Goal: Transaction & Acquisition: Purchase product/service

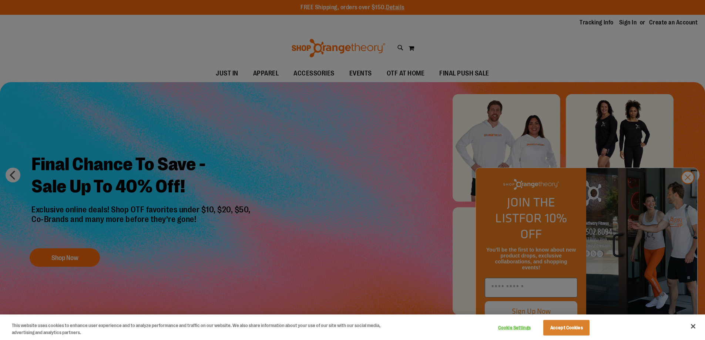
type input "**********"
click at [583, 326] on button "Accept Cookies" at bounding box center [567, 328] width 46 height 16
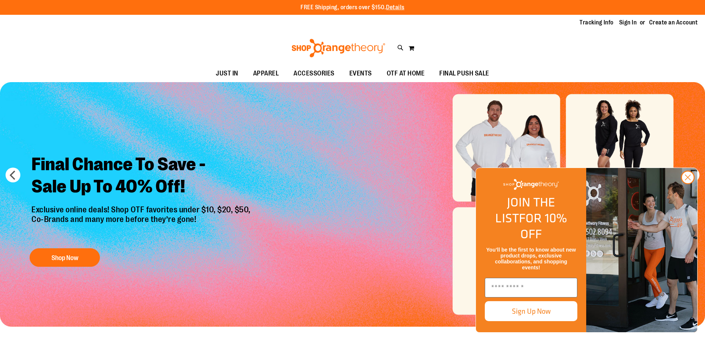
click at [696, 191] on img "FLYOUT Form" at bounding box center [642, 250] width 111 height 164
click at [686, 184] on circle "Close dialog" at bounding box center [688, 177] width 12 height 12
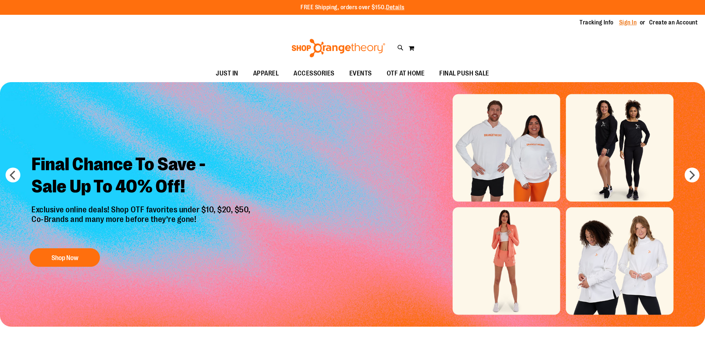
click at [619, 23] on link "Sign In" at bounding box center [628, 23] width 18 height 8
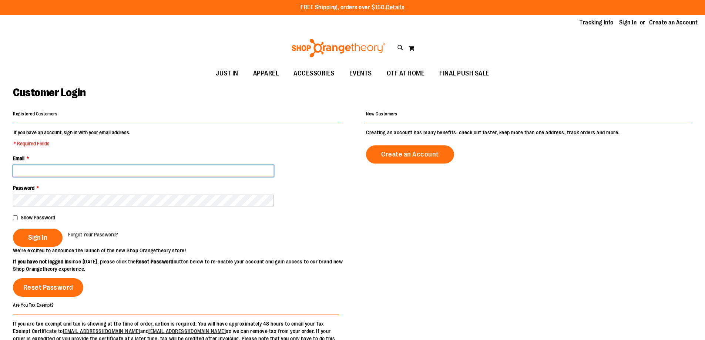
type input "**********"
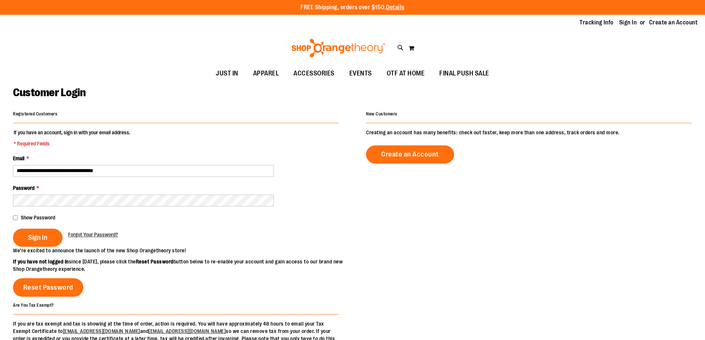
type input "**********"
click at [21, 231] on button "Sign In" at bounding box center [38, 238] width 50 height 18
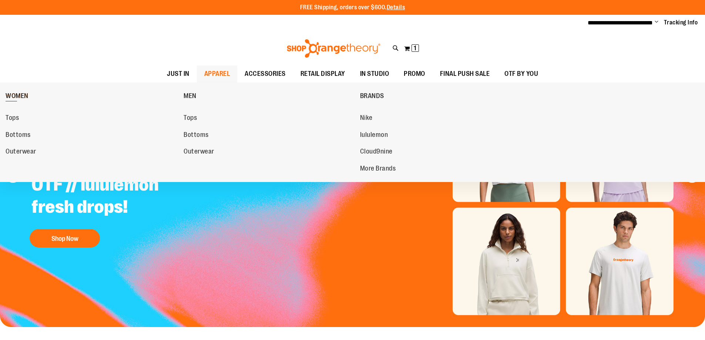
type input "**********"
click at [25, 94] on span "WOMEN" at bounding box center [17, 96] width 23 height 9
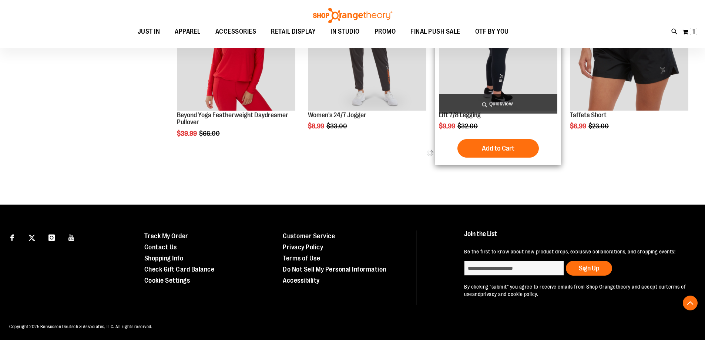
scroll to position [407, 0]
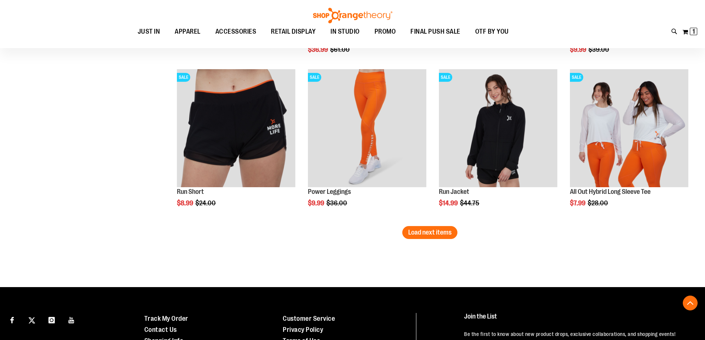
scroll to position [1370, 0]
type input "**********"
click at [422, 235] on span "Load next items" at bounding box center [429, 231] width 43 height 7
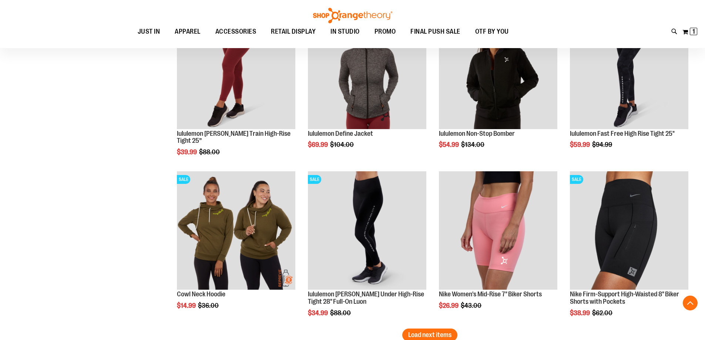
scroll to position [1851, 0]
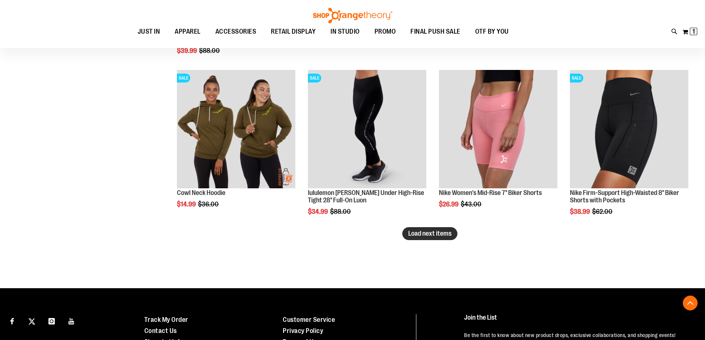
click at [448, 236] on span "Load next items" at bounding box center [429, 233] width 43 height 7
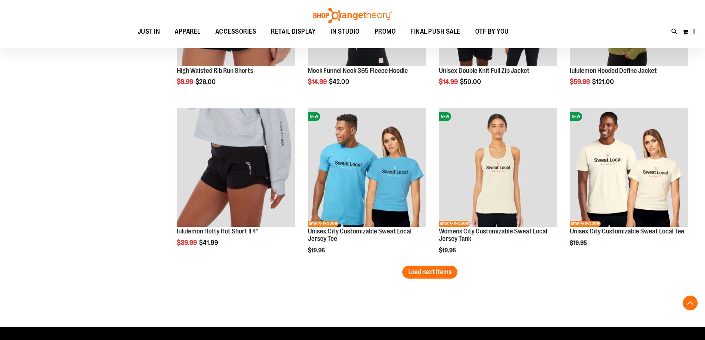
scroll to position [2332, 0]
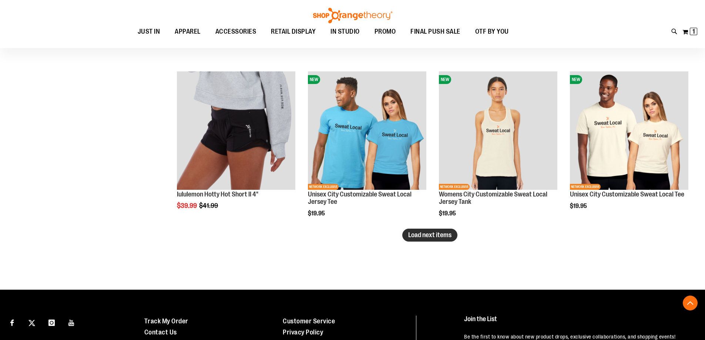
click at [430, 237] on span "Load next items" at bounding box center [429, 234] width 43 height 7
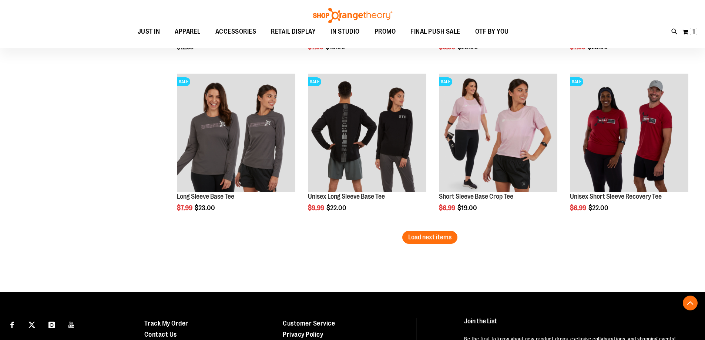
scroll to position [2814, 0]
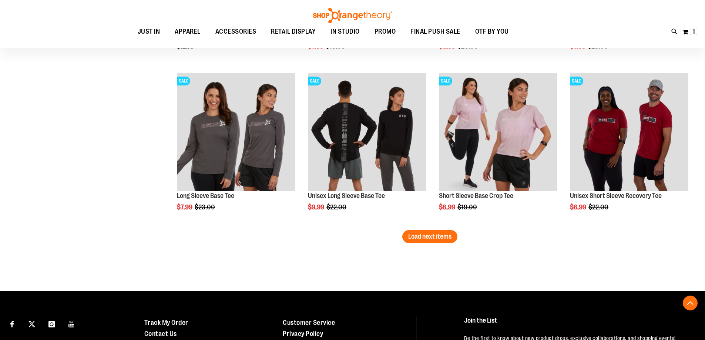
click at [423, 238] on span "Load next items" at bounding box center [429, 236] width 43 height 7
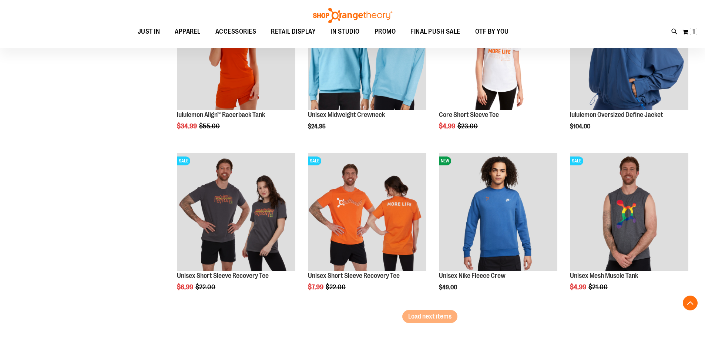
scroll to position [3258, 0]
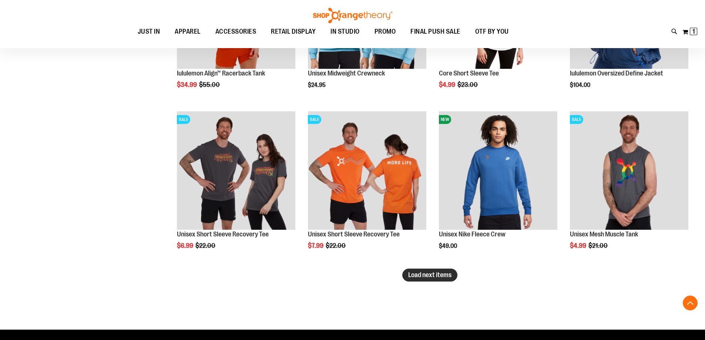
click at [422, 278] on span "Load next items" at bounding box center [429, 274] width 43 height 7
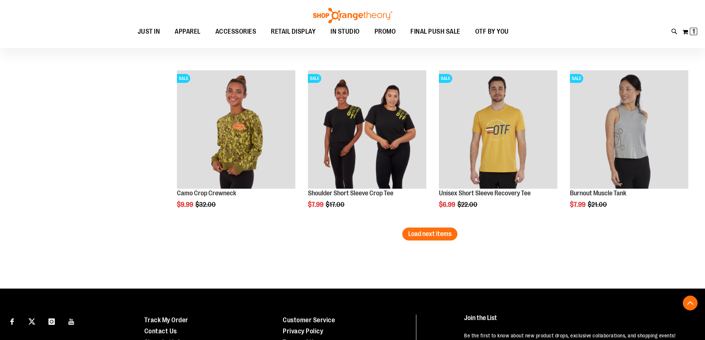
scroll to position [3795, 0]
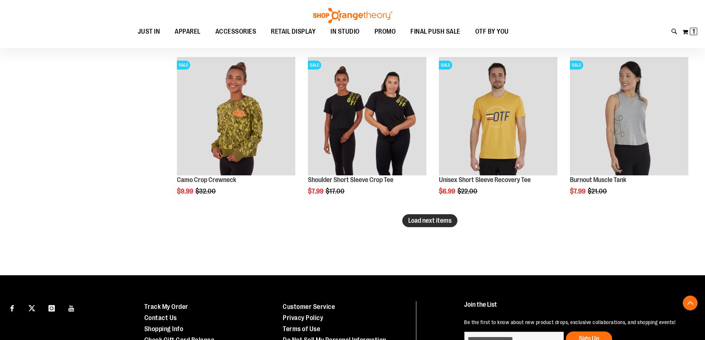
click at [417, 225] on button "Load next items" at bounding box center [429, 220] width 55 height 13
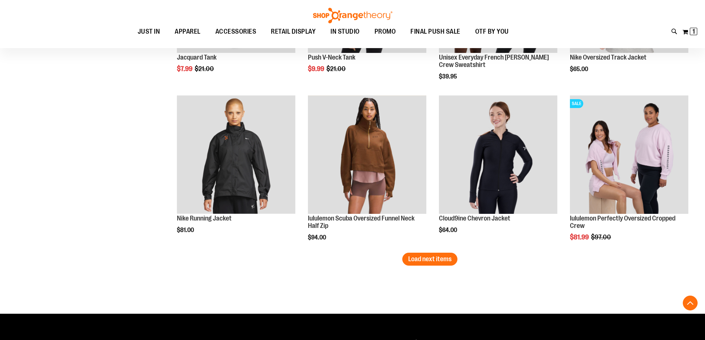
scroll to position [4277, 0]
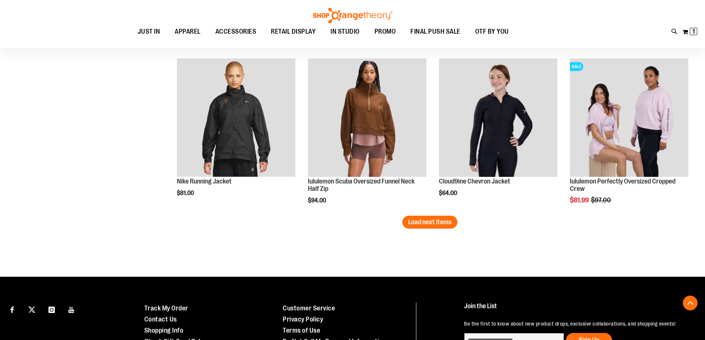
drag, startPoint x: 425, startPoint y: 219, endPoint x: 432, endPoint y: 244, distance: 26.5
click at [447, 225] on span "Load next items" at bounding box center [429, 221] width 43 height 7
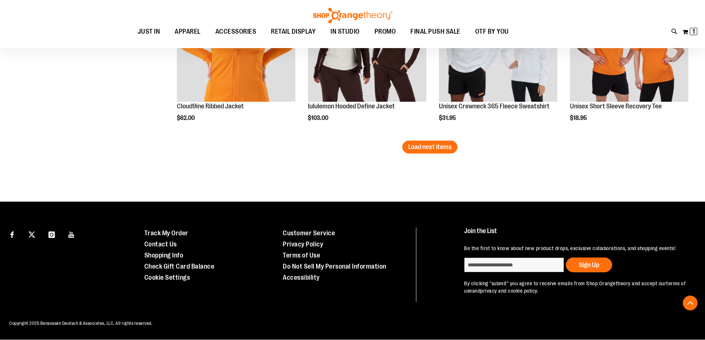
scroll to position [4842, 0]
click at [431, 143] on span "Load next items" at bounding box center [429, 146] width 43 height 7
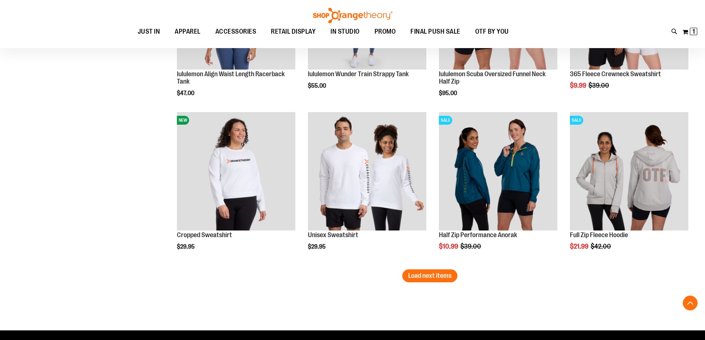
scroll to position [5212, 0]
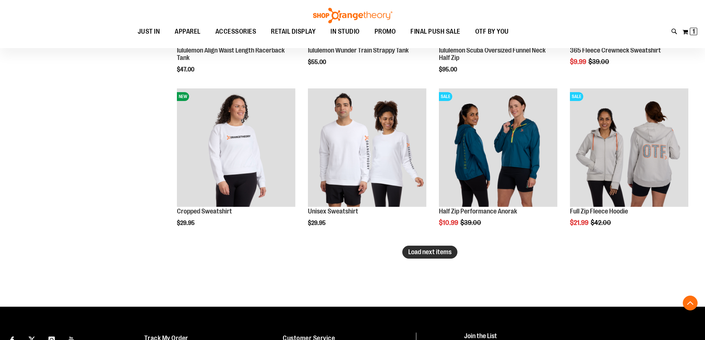
click at [419, 255] on span "Load next items" at bounding box center [429, 251] width 43 height 7
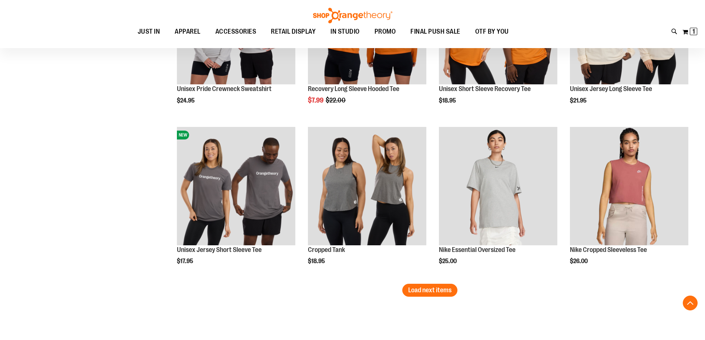
scroll to position [5731, 0]
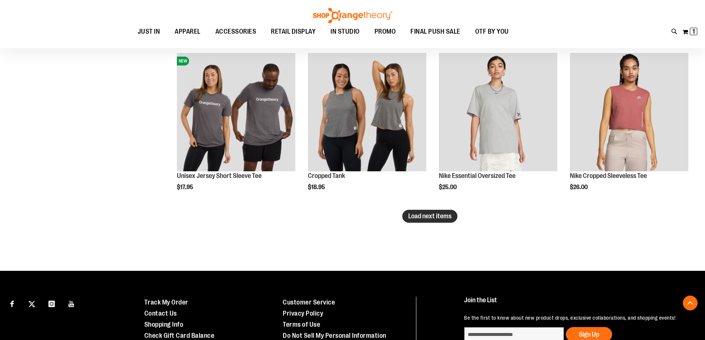
click at [442, 216] on span "Load next items" at bounding box center [429, 216] width 43 height 7
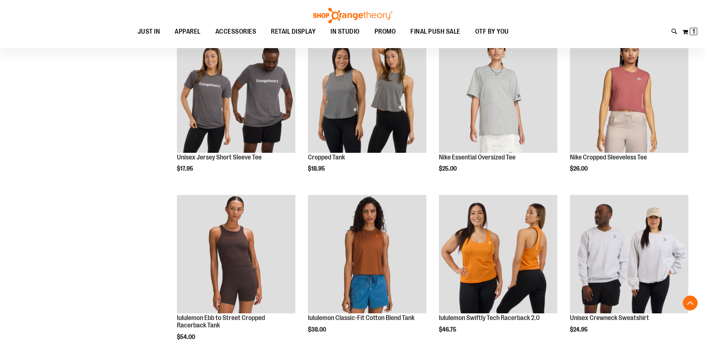
scroll to position [5731, 0]
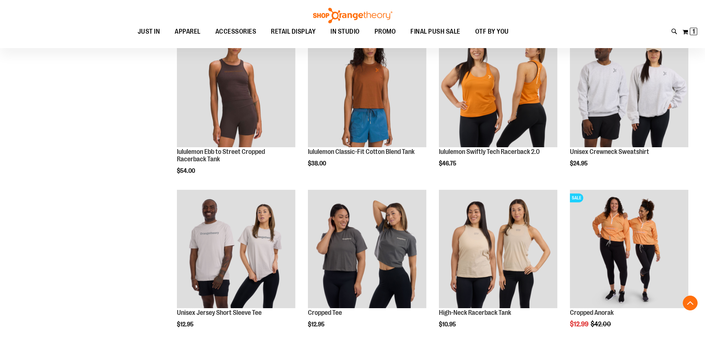
scroll to position [5879, 0]
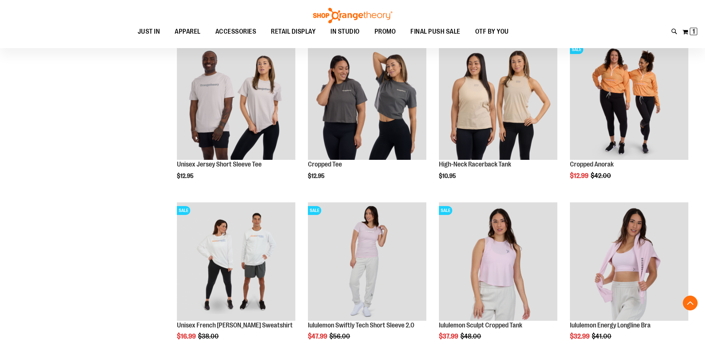
scroll to position [6249, 0]
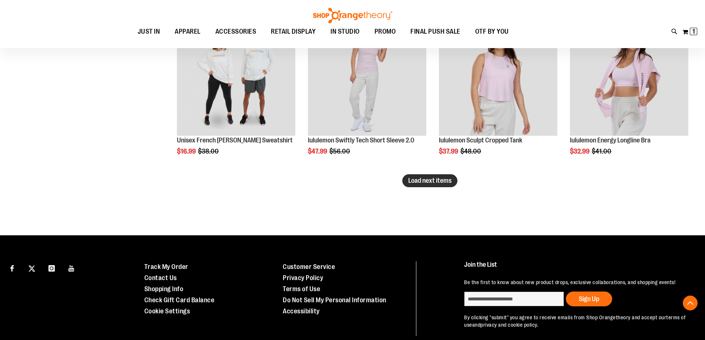
click at [411, 187] on button "Load next items" at bounding box center [429, 180] width 55 height 13
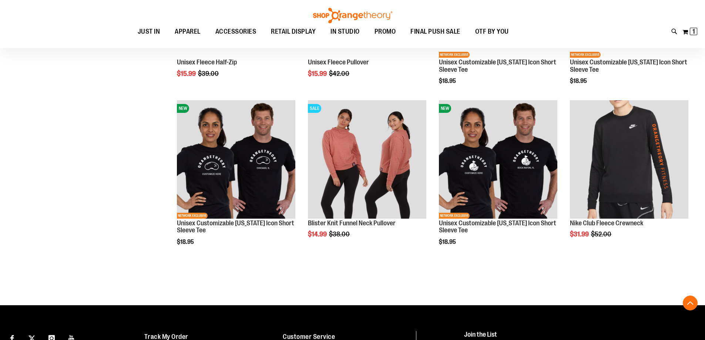
scroll to position [6655, 0]
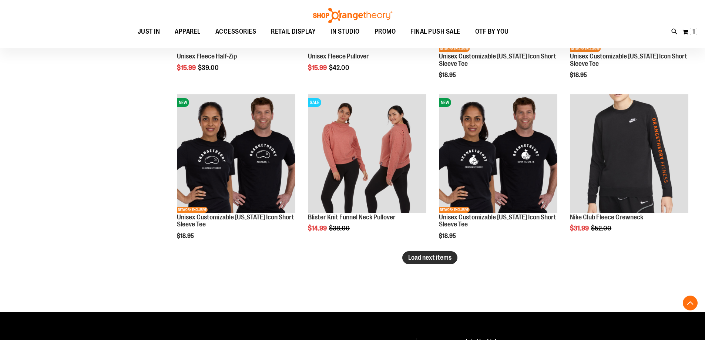
click at [417, 263] on button "Load next items" at bounding box center [429, 257] width 55 height 13
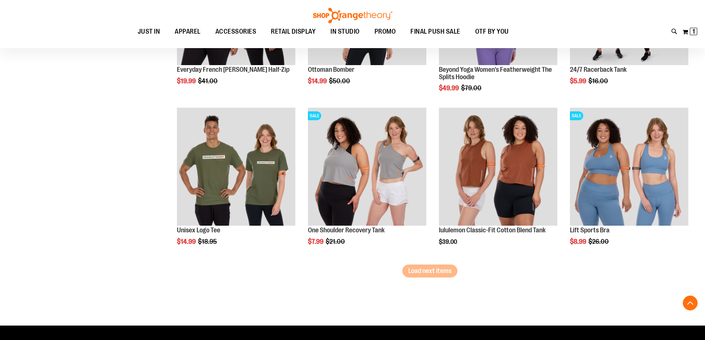
scroll to position [7136, 0]
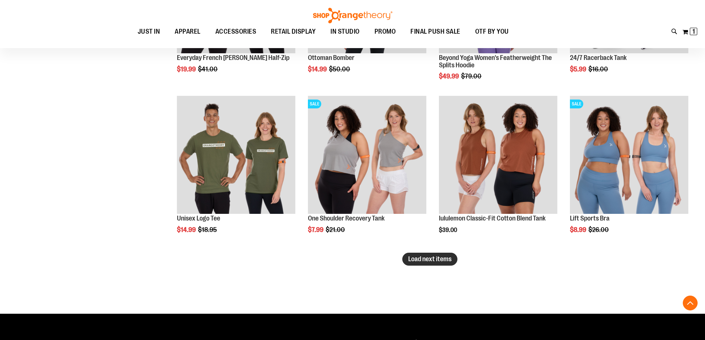
click at [417, 263] on button "Load next items" at bounding box center [429, 259] width 55 height 13
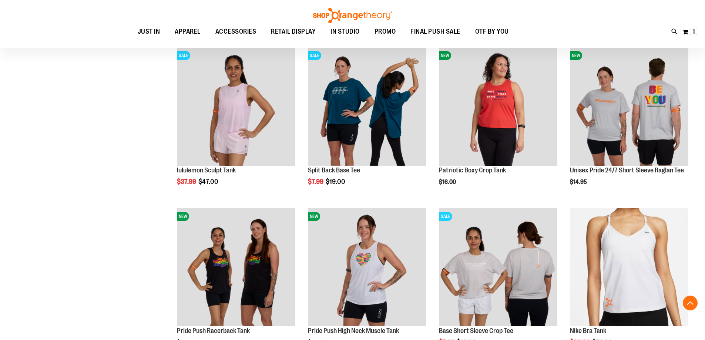
scroll to position [7581, 0]
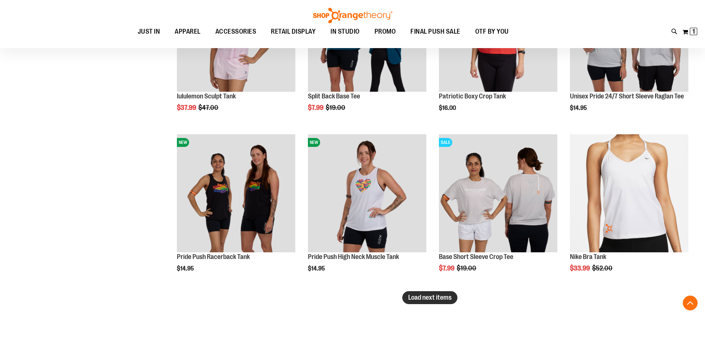
click at [443, 302] on button "Load next items" at bounding box center [429, 297] width 55 height 13
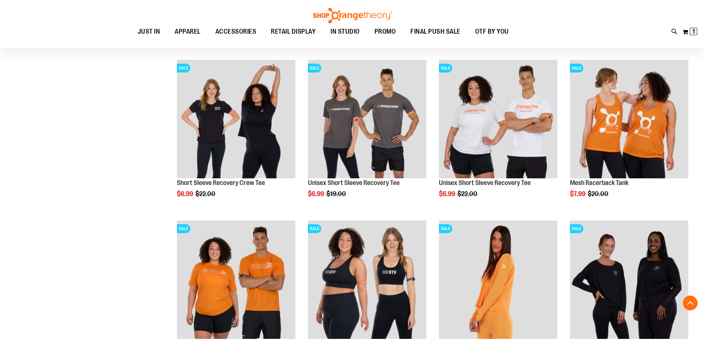
scroll to position [8099, 0]
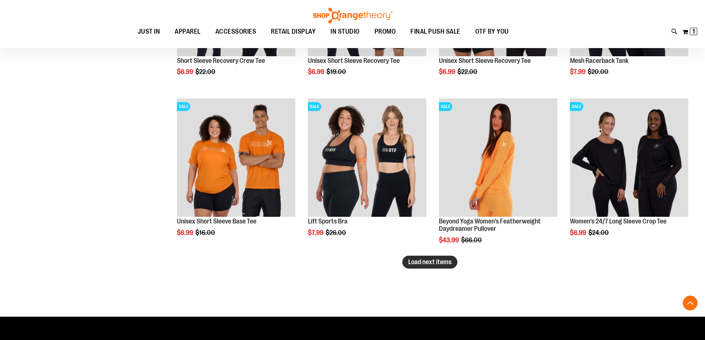
click at [424, 265] on span "Load next items" at bounding box center [429, 261] width 43 height 7
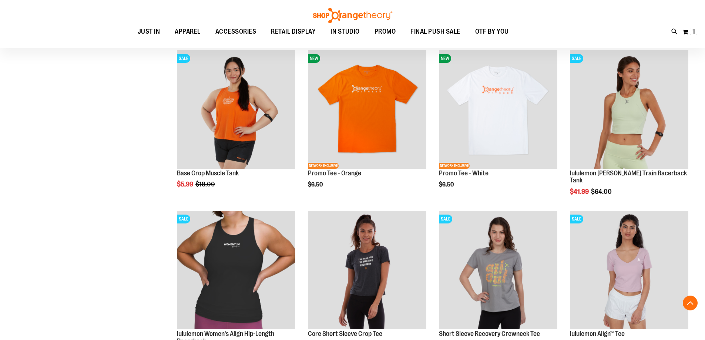
scroll to position [8543, 0]
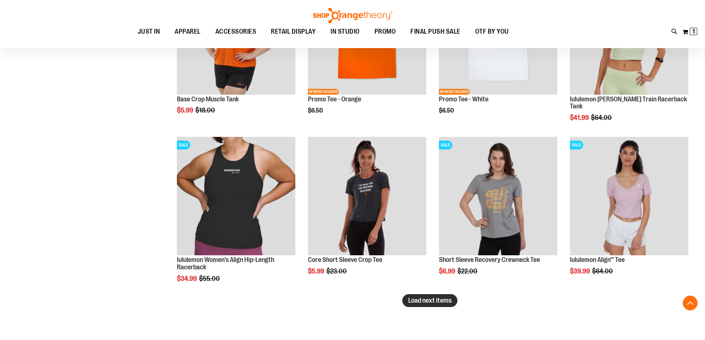
click at [424, 303] on span "Load next items" at bounding box center [429, 300] width 43 height 7
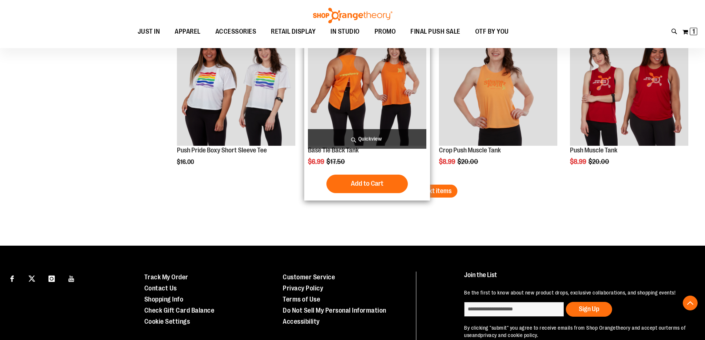
scroll to position [9062, 0]
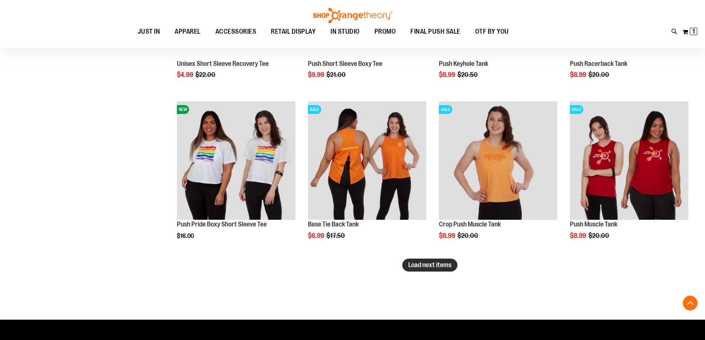
click at [427, 271] on button "Load next items" at bounding box center [429, 265] width 55 height 13
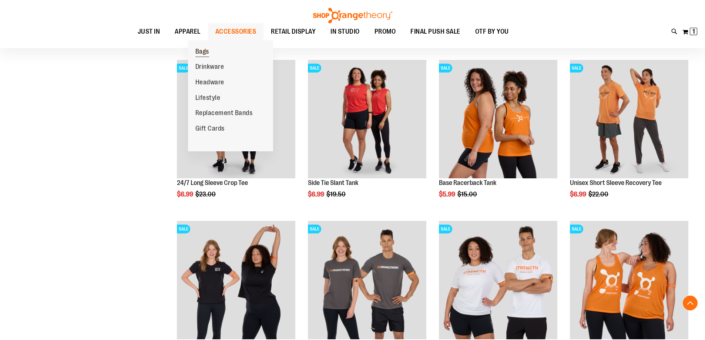
scroll to position [7815, 0]
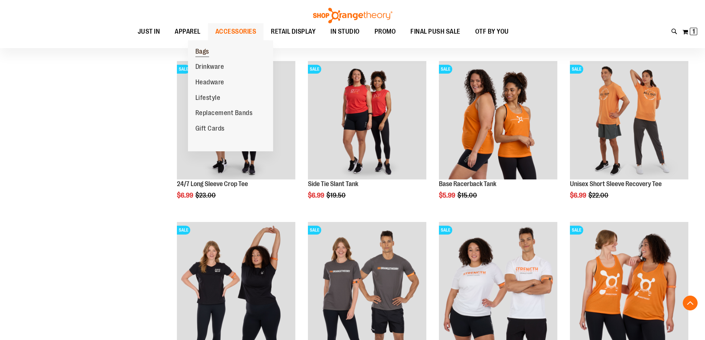
click at [198, 54] on span "Bags" at bounding box center [203, 52] width 14 height 9
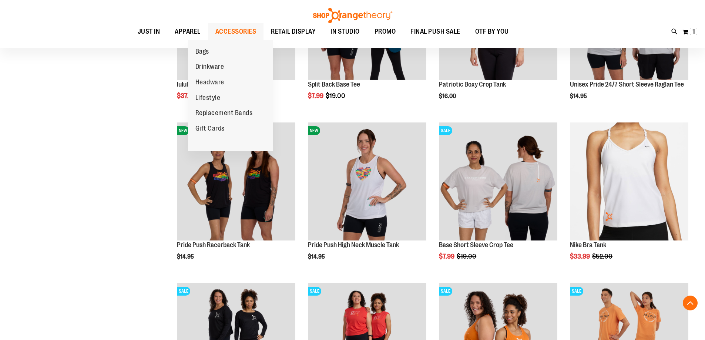
click at [226, 29] on span "ACCESSORIES" at bounding box center [235, 31] width 41 height 17
click at [200, 50] on span "Bags" at bounding box center [203, 52] width 14 height 9
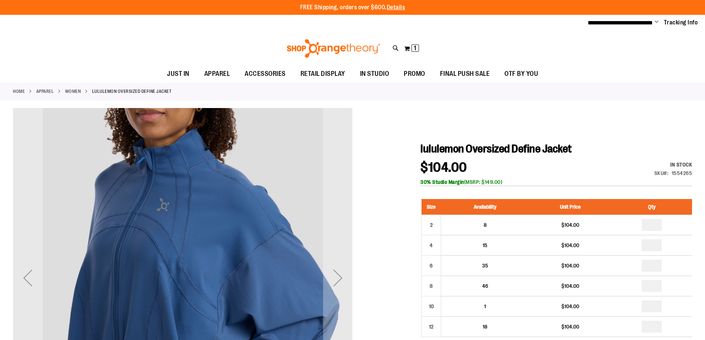
type input "**********"
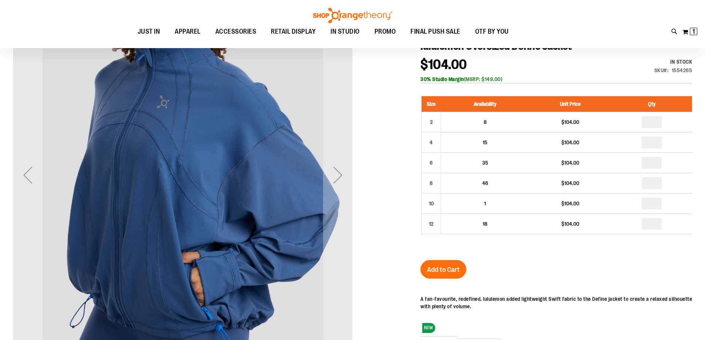
scroll to position [111, 0]
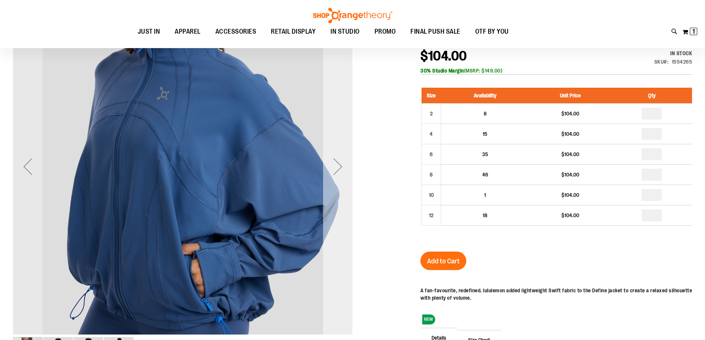
click at [328, 196] on div "Next" at bounding box center [338, 167] width 30 height 340
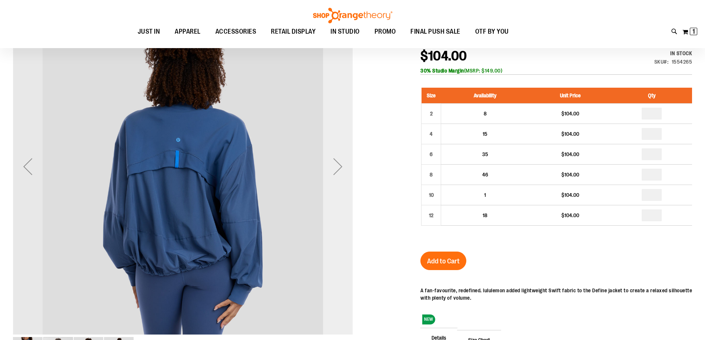
click at [328, 196] on div "Next" at bounding box center [338, 167] width 30 height 340
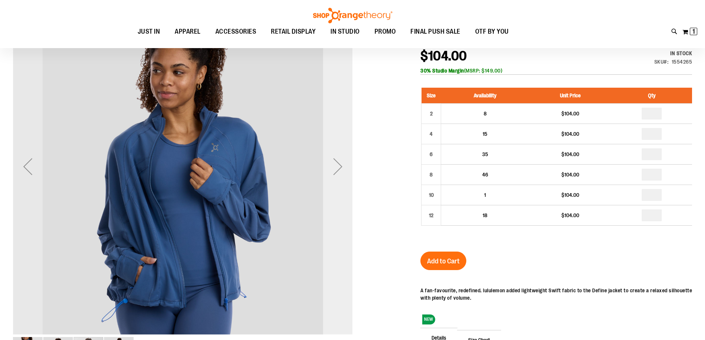
click at [328, 196] on div "Next" at bounding box center [338, 167] width 30 height 340
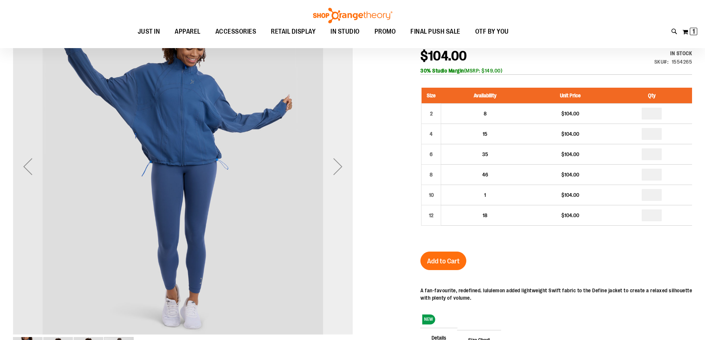
click at [328, 196] on div "Next" at bounding box center [338, 167] width 30 height 340
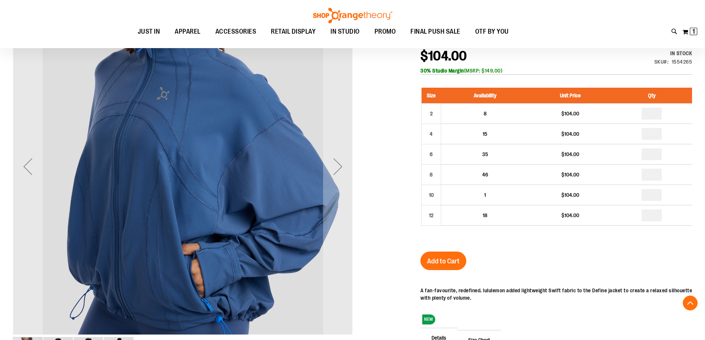
scroll to position [148, 0]
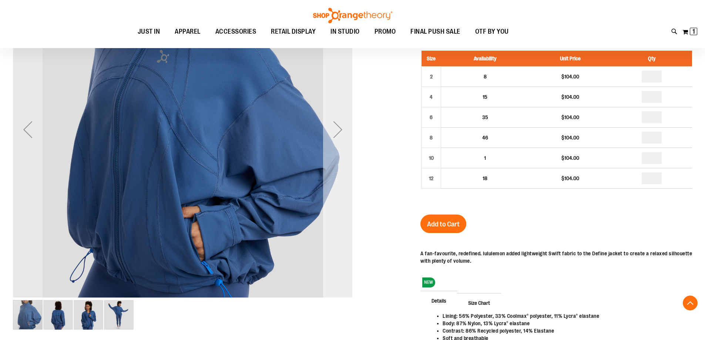
click at [340, 141] on div "Next" at bounding box center [338, 130] width 30 height 30
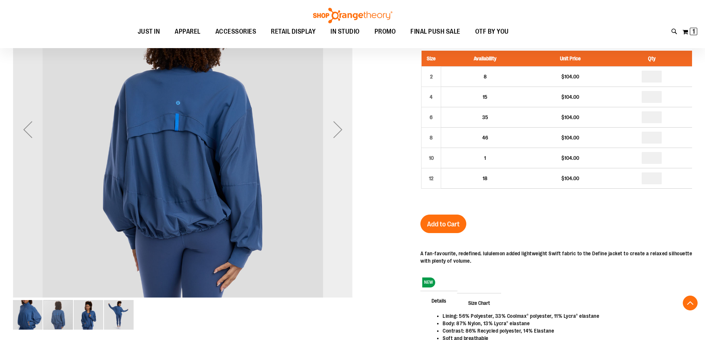
click at [339, 137] on div "Next" at bounding box center [338, 130] width 30 height 30
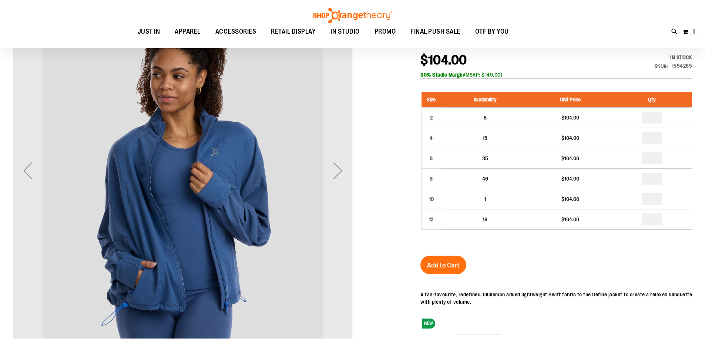
scroll to position [111, 0]
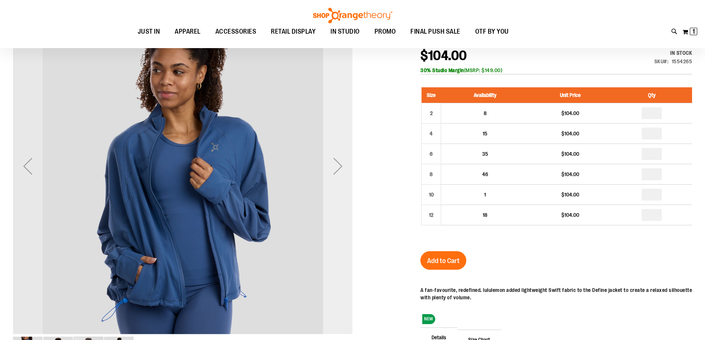
click at [339, 169] on div "Next" at bounding box center [338, 166] width 30 height 30
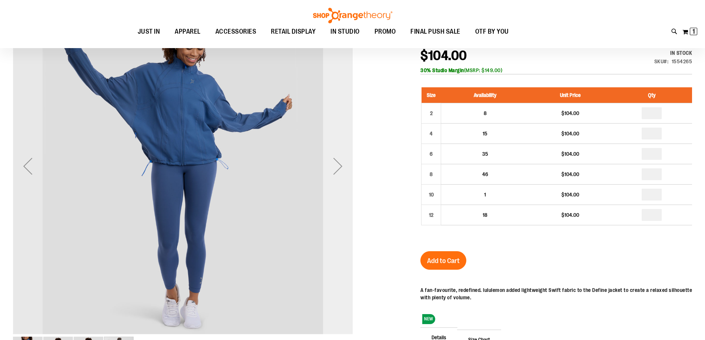
click at [339, 169] on div "Next" at bounding box center [338, 166] width 30 height 30
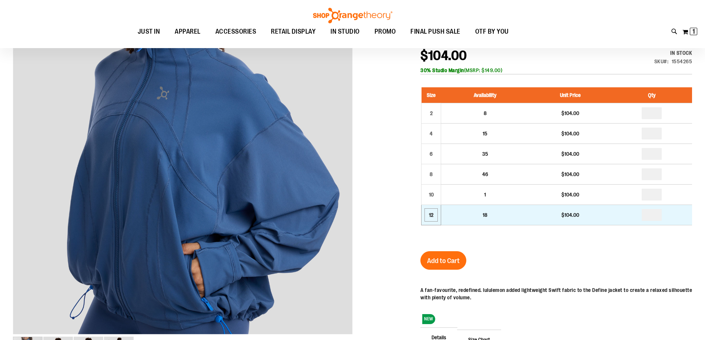
click at [427, 213] on div "12" at bounding box center [431, 215] width 11 height 11
click at [662, 216] on input "number" at bounding box center [652, 215] width 20 height 12
click at [658, 213] on input "number" at bounding box center [652, 215] width 20 height 12
click at [659, 213] on input "number" at bounding box center [652, 215] width 20 height 12
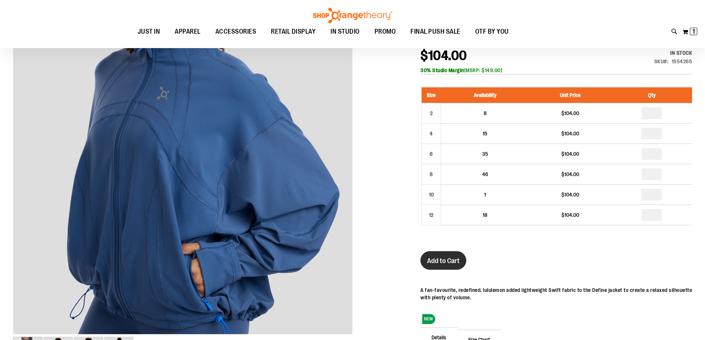
type input "*"
click at [456, 259] on span "Add to Cart" at bounding box center [443, 261] width 33 height 8
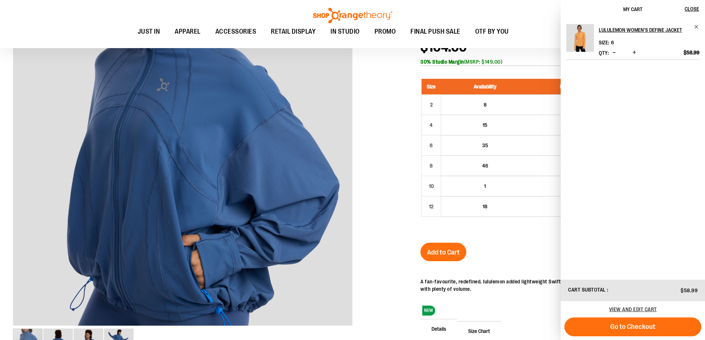
scroll to position [148, 0]
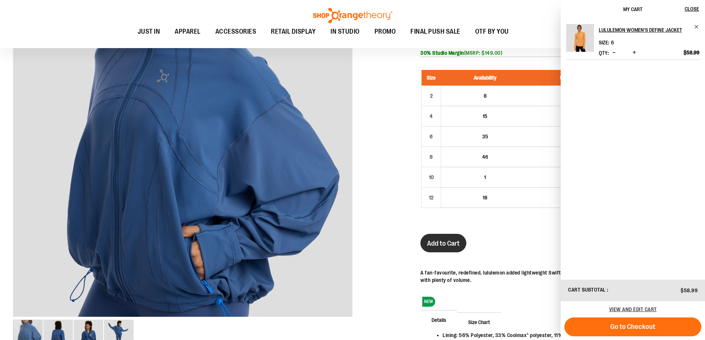
click at [460, 242] on span "Add to Cart" at bounding box center [443, 244] width 33 height 8
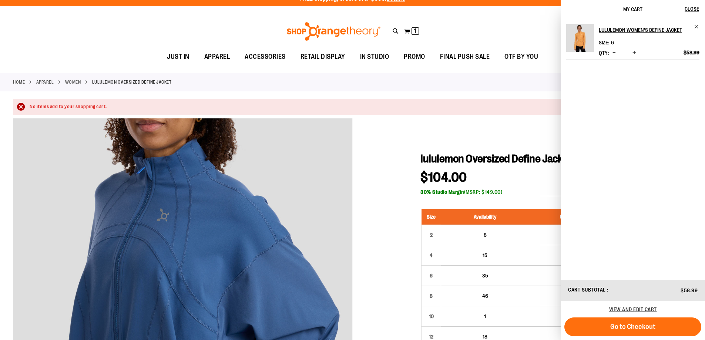
scroll to position [0, 0]
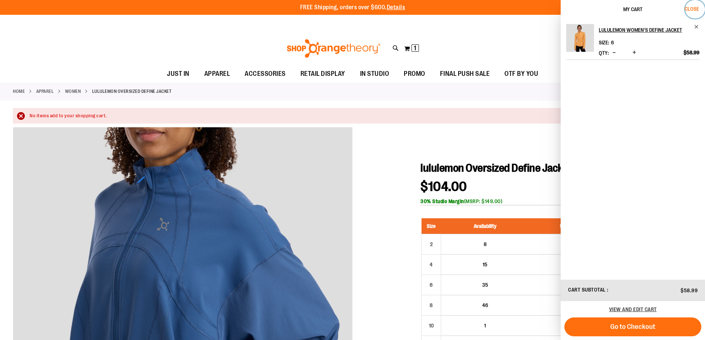
click at [695, 11] on span "Close" at bounding box center [692, 9] width 14 height 6
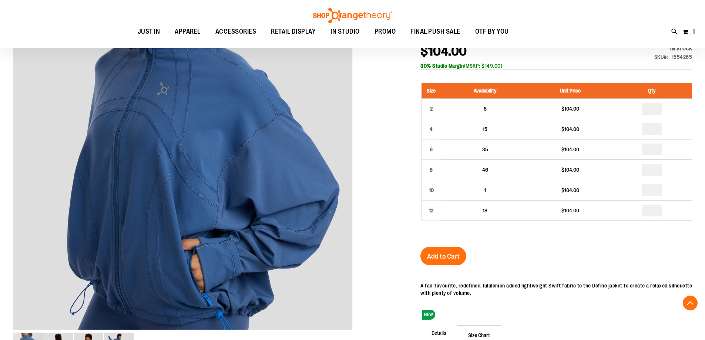
scroll to position [185, 0]
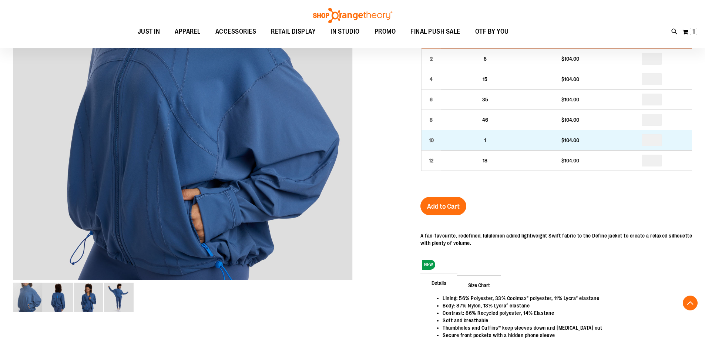
click at [482, 150] on td "1" at bounding box center [485, 140] width 88 height 20
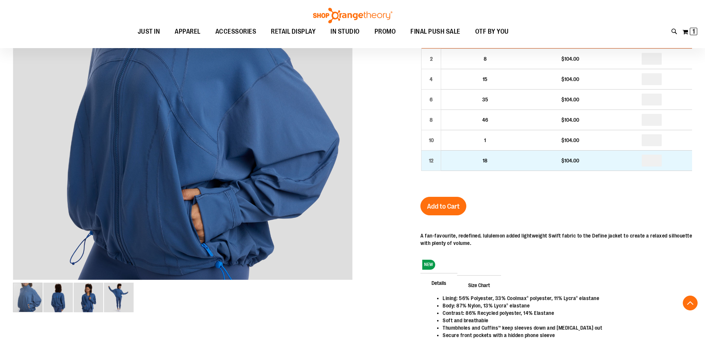
click at [475, 161] on td "18" at bounding box center [485, 161] width 88 height 20
click at [439, 163] on td "12" at bounding box center [432, 161] width 20 height 20
click at [431, 163] on div "12" at bounding box center [431, 160] width 11 height 11
click at [429, 163] on div "12" at bounding box center [431, 160] width 11 height 11
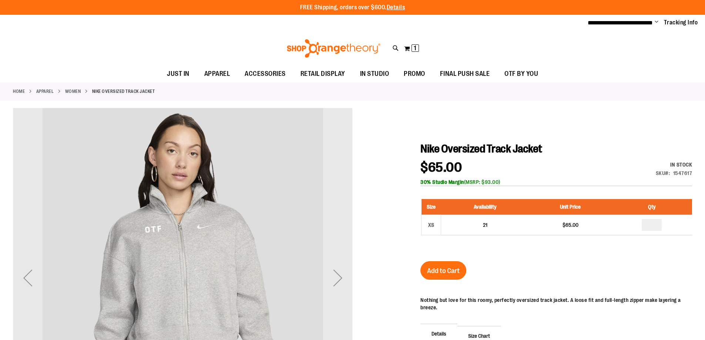
type input "**********"
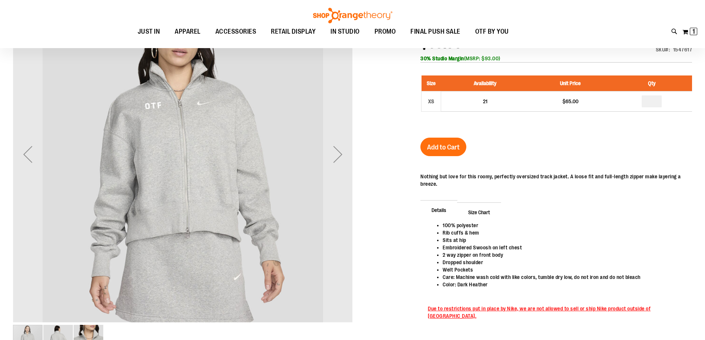
scroll to position [111, 0]
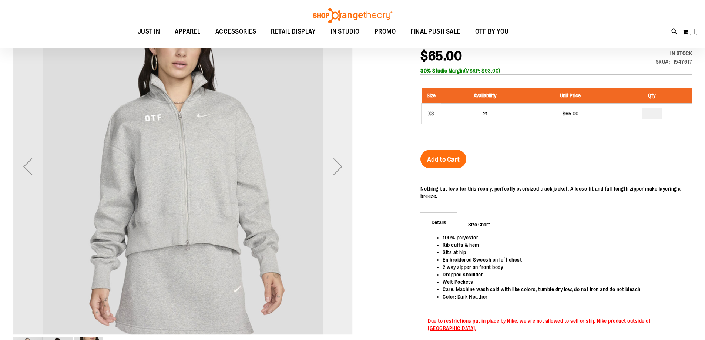
click at [337, 178] on div "Next" at bounding box center [338, 167] width 30 height 30
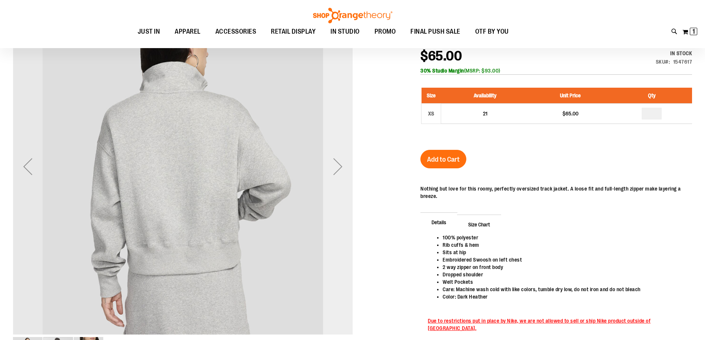
click at [337, 178] on div "Next" at bounding box center [338, 167] width 30 height 30
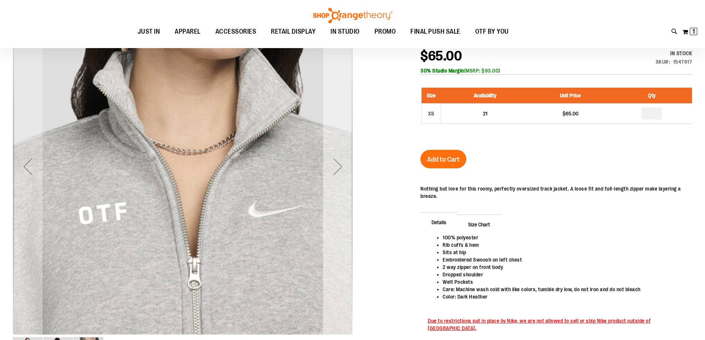
click at [344, 162] on div "Next" at bounding box center [338, 167] width 30 height 30
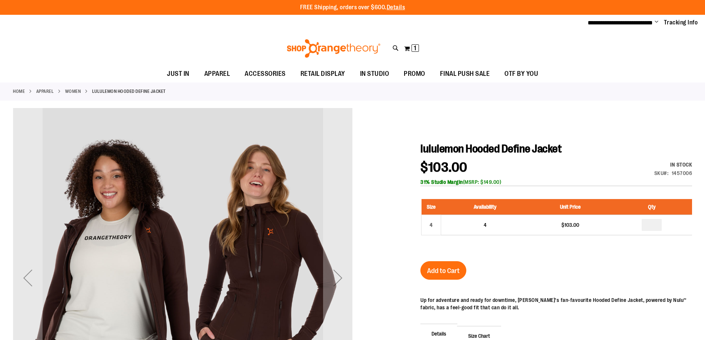
type input "**********"
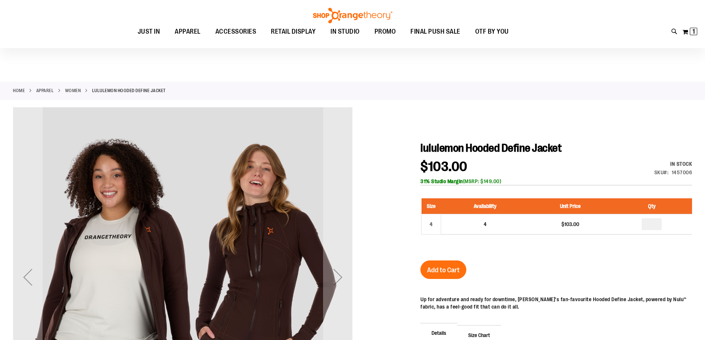
scroll to position [111, 0]
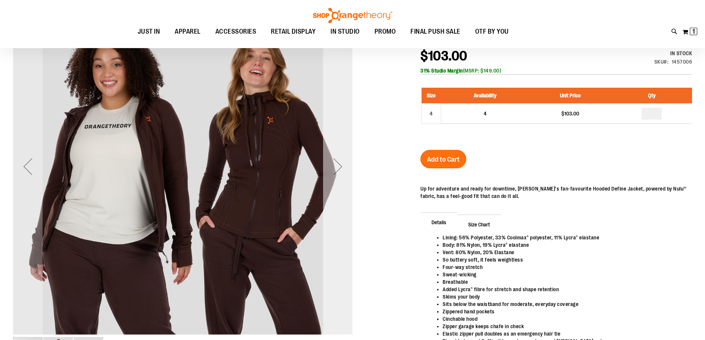
click at [329, 166] on div "Next" at bounding box center [338, 167] width 30 height 30
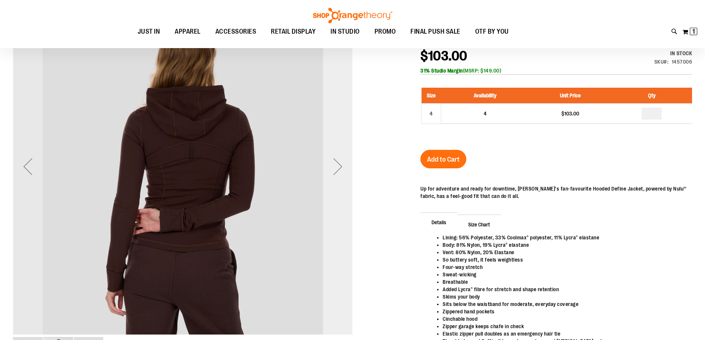
click at [339, 169] on div "Next" at bounding box center [338, 167] width 30 height 30
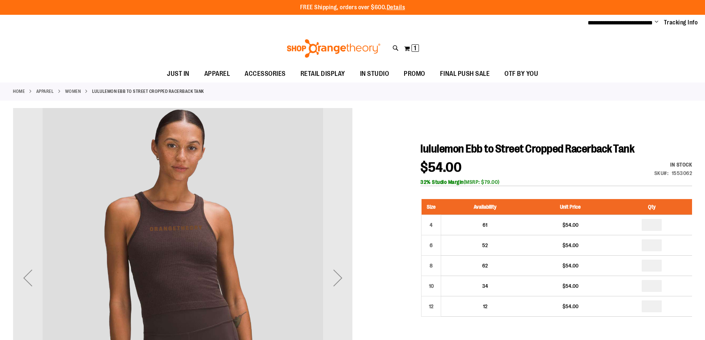
type input "**********"
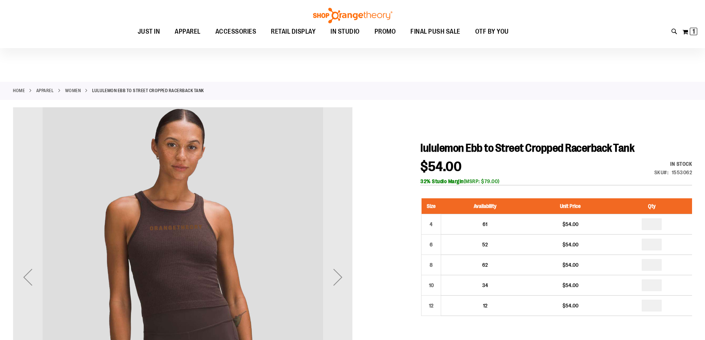
scroll to position [111, 0]
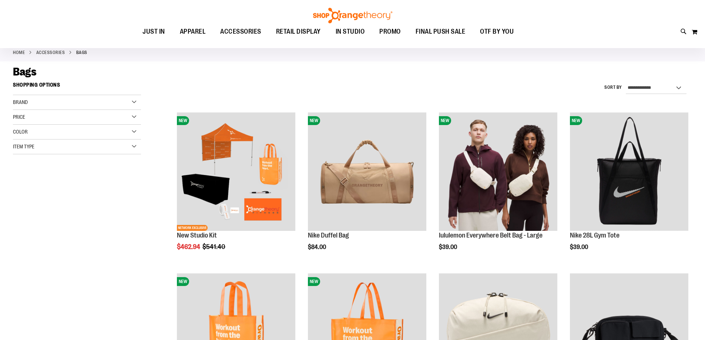
scroll to position [37, 0]
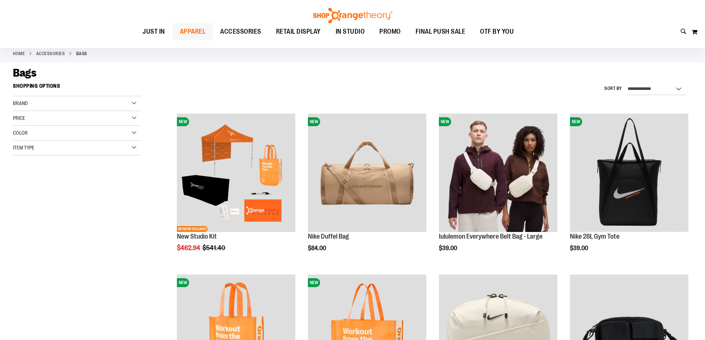
click at [180, 31] on span "APPAREL" at bounding box center [193, 31] width 26 height 17
click at [180, 29] on span "APPAREL" at bounding box center [193, 31] width 26 height 17
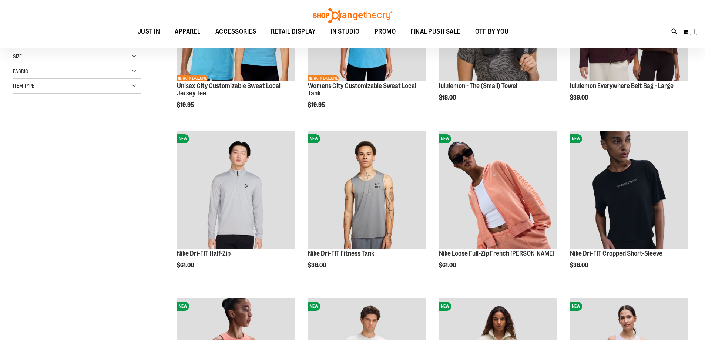
scroll to position [3, 0]
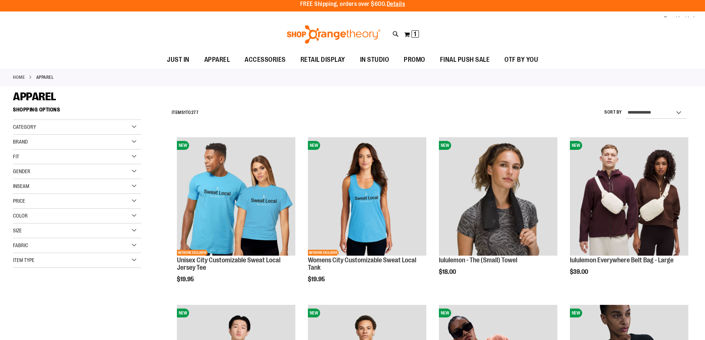
type input "**********"
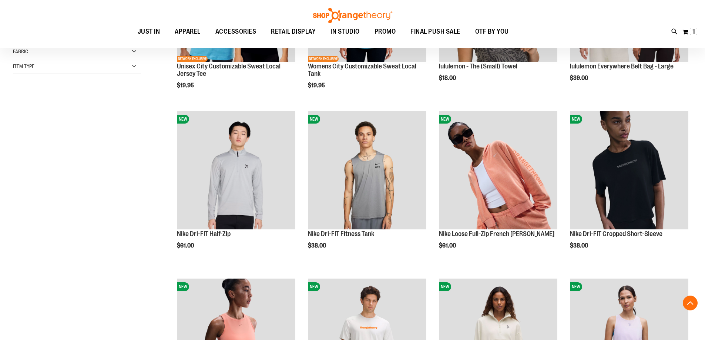
scroll to position [148, 0]
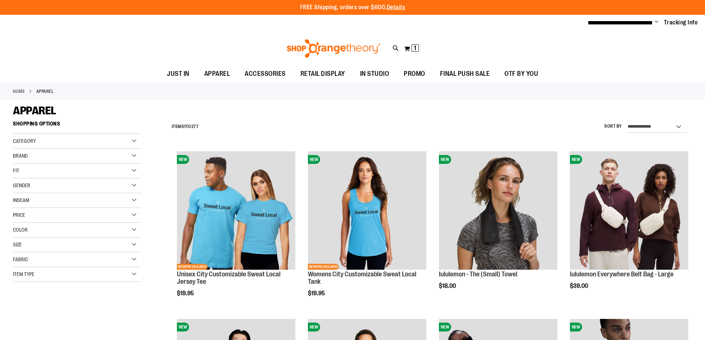
click at [131, 155] on div "Brand" at bounding box center [77, 156] width 128 height 15
click at [20, 196] on link "lululemon" at bounding box center [72, 195] width 123 height 8
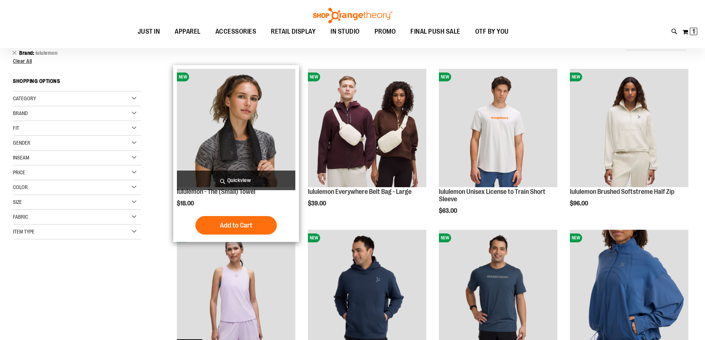
scroll to position [37, 0]
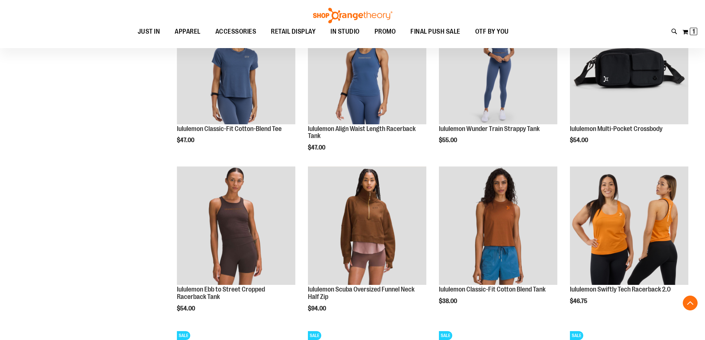
scroll to position [370, 0]
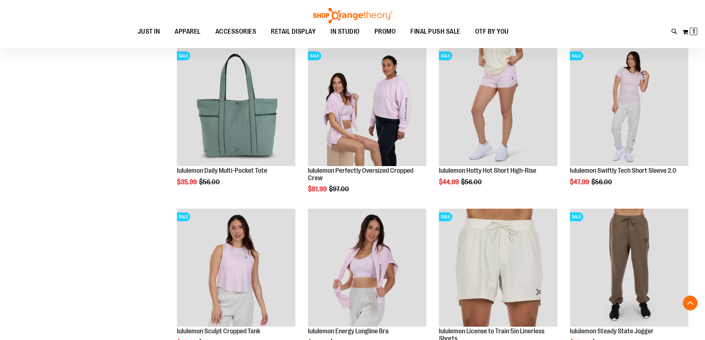
scroll to position [666, 0]
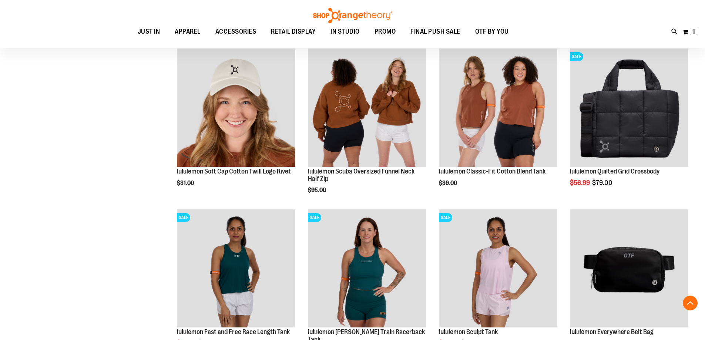
scroll to position [1259, 0]
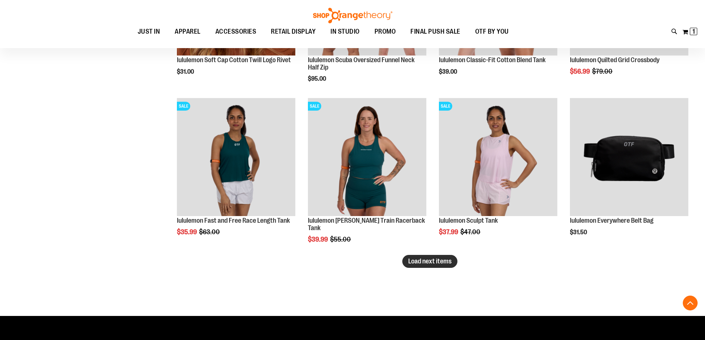
click at [418, 265] on span "Load next items" at bounding box center [429, 261] width 43 height 7
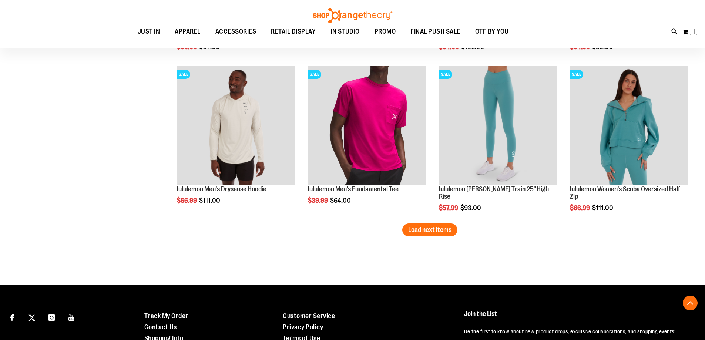
scroll to position [1777, 0]
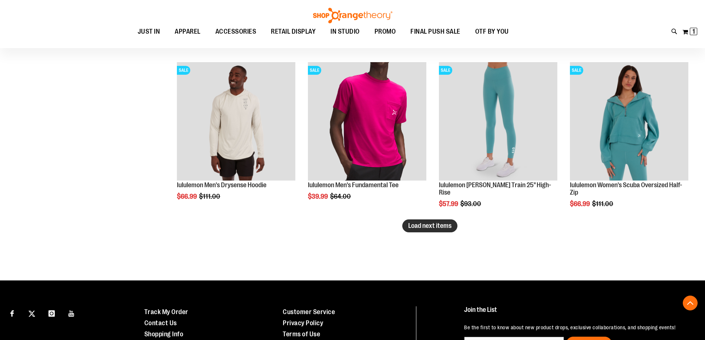
click at [416, 230] on span "Load next items" at bounding box center [429, 225] width 43 height 7
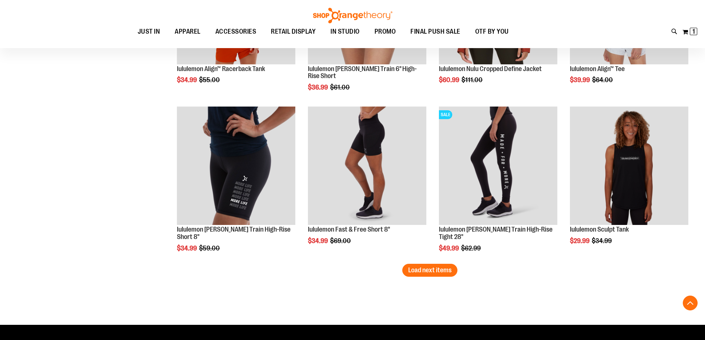
scroll to position [2258, 0]
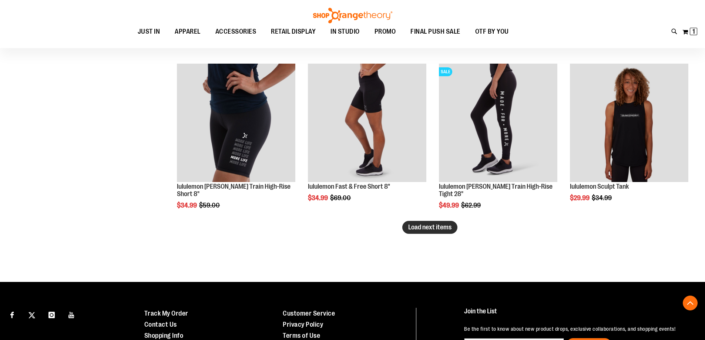
click at [428, 230] on span "Load next items" at bounding box center [429, 227] width 43 height 7
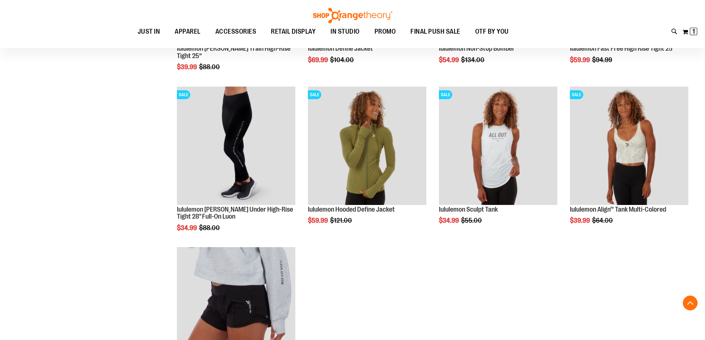
scroll to position [2554, 0]
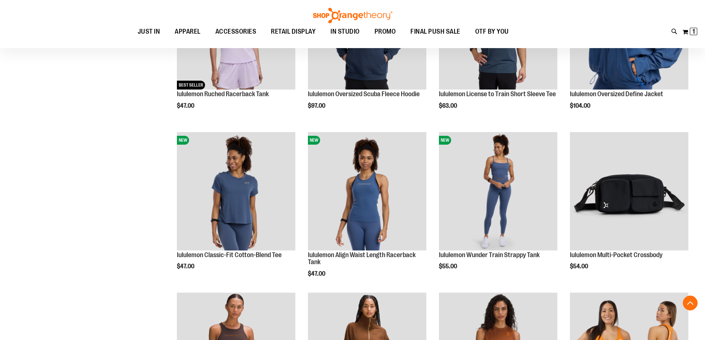
scroll to position [194, 0]
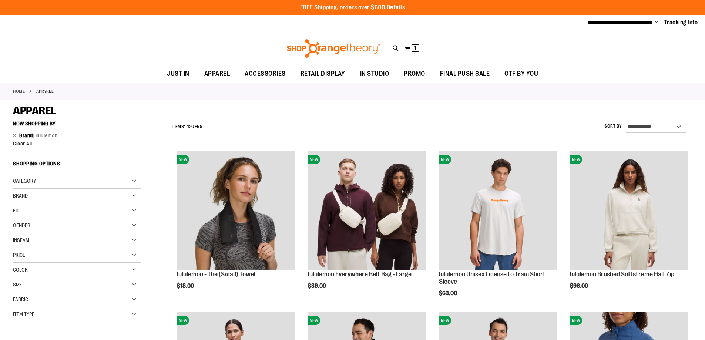
click at [135, 197] on div "Brand" at bounding box center [77, 196] width 128 height 15
click at [19, 210] on link "Nike" at bounding box center [72, 211] width 123 height 8
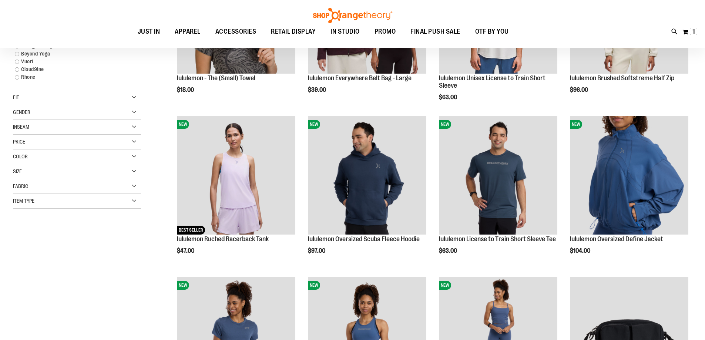
scroll to position [117, 0]
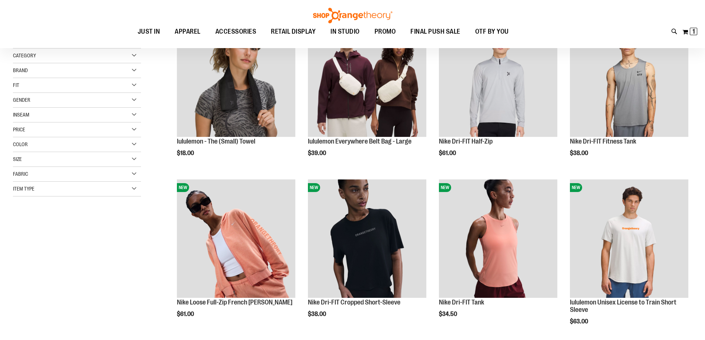
scroll to position [37, 0]
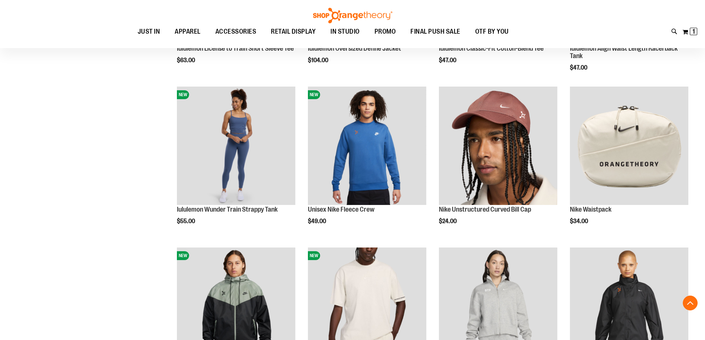
scroll to position [629, 0]
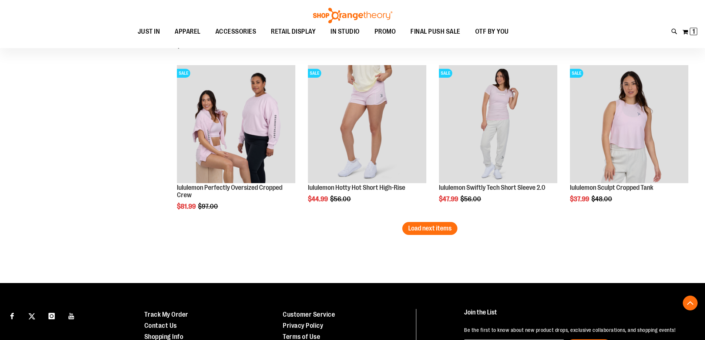
scroll to position [1296, 0]
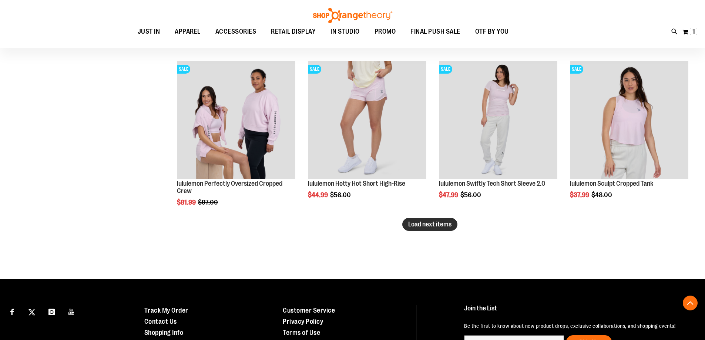
click at [424, 225] on span "Load next items" at bounding box center [429, 224] width 43 height 7
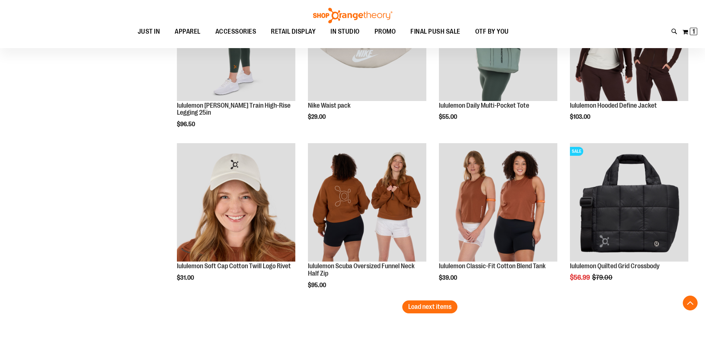
scroll to position [1740, 0]
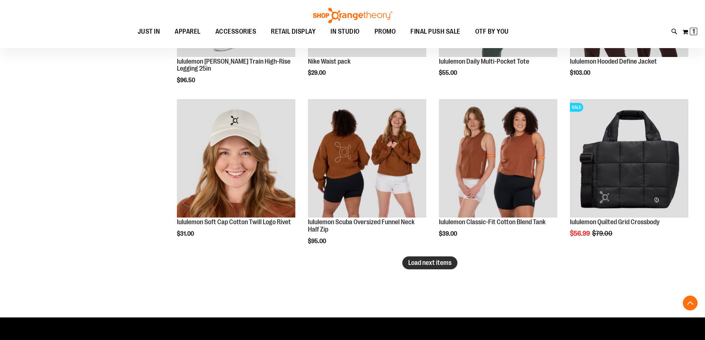
click at [414, 266] on span "Load next items" at bounding box center [429, 262] width 43 height 7
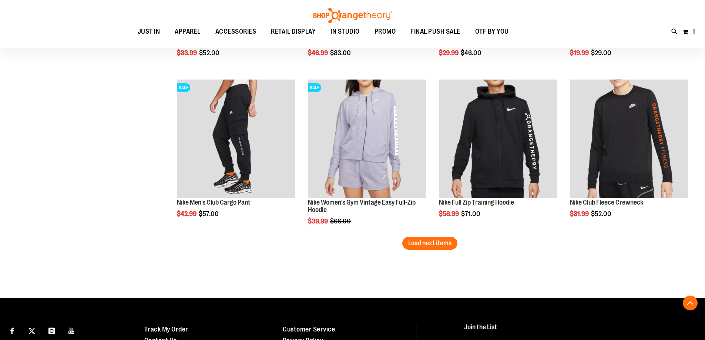
scroll to position [2258, 0]
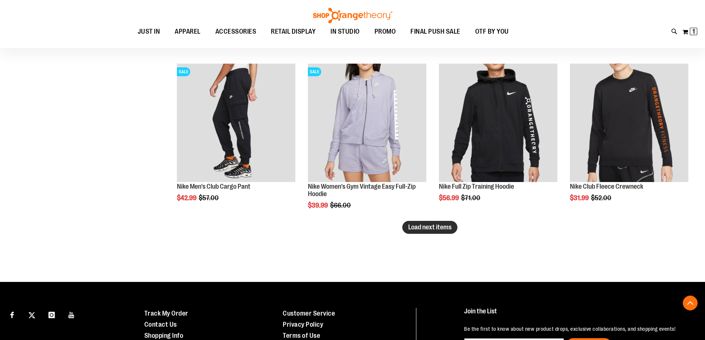
click at [417, 230] on span "Load next items" at bounding box center [429, 227] width 43 height 7
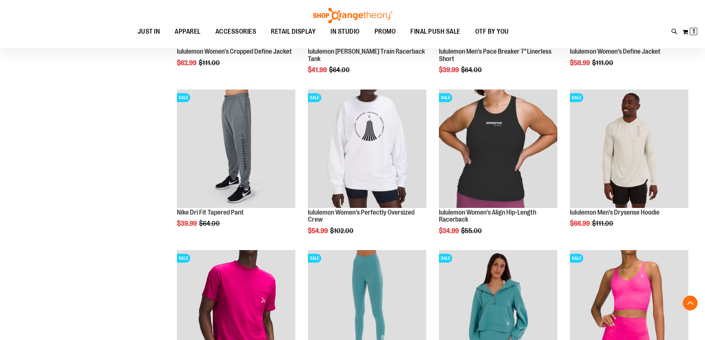
scroll to position [2666, 0]
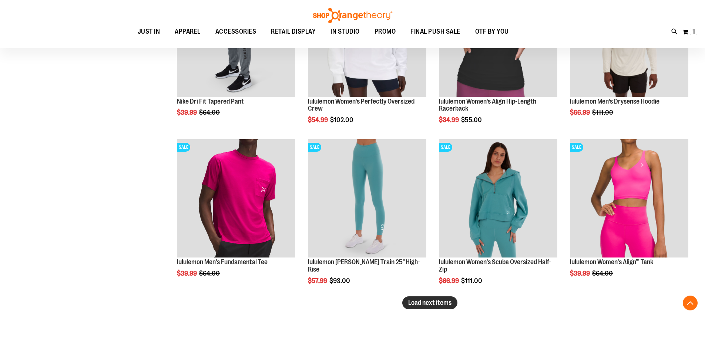
click at [415, 304] on span "Load next items" at bounding box center [429, 302] width 43 height 7
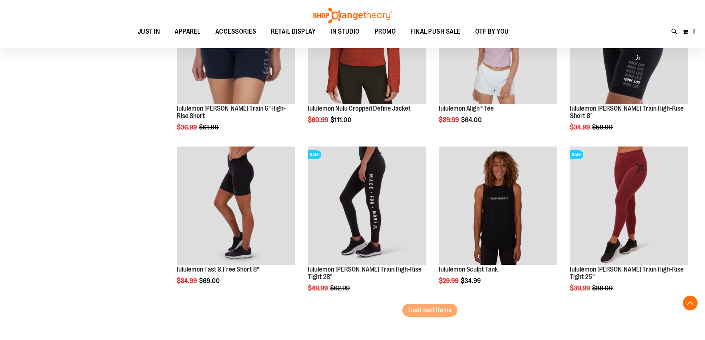
scroll to position [3147, 0]
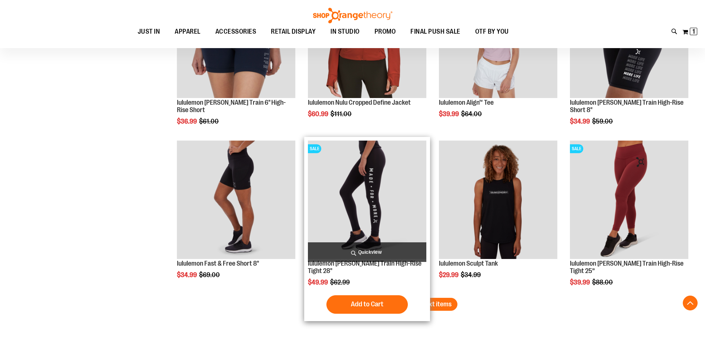
click at [421, 297] on div "Add to Cart In stock" at bounding box center [367, 304] width 118 height 19
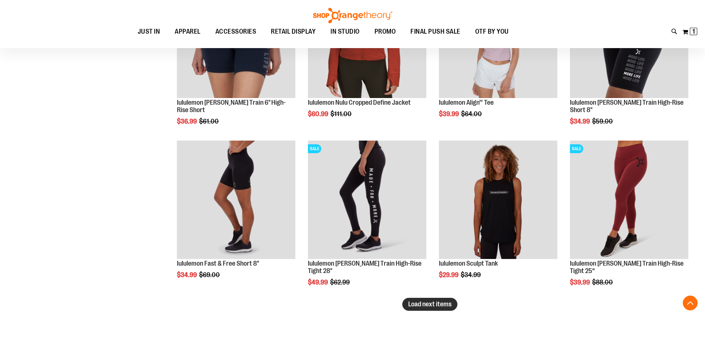
click at [448, 310] on button "Load next items" at bounding box center [429, 304] width 55 height 13
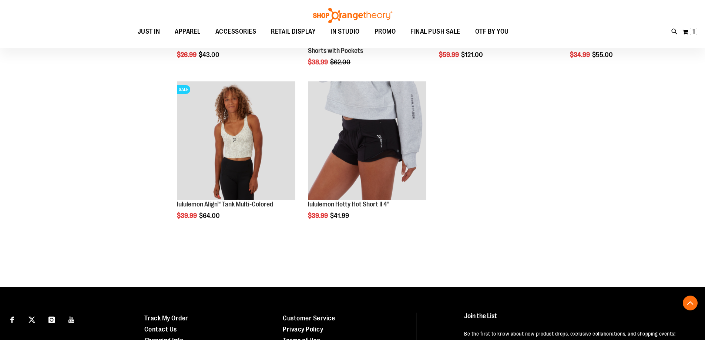
scroll to position [3702, 0]
